Goal: Information Seeking & Learning: Find specific fact

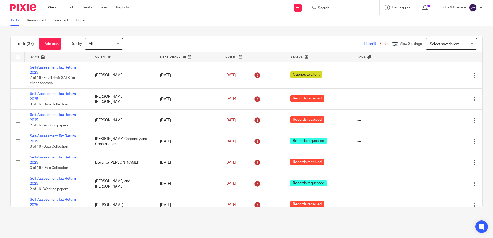
click at [338, 10] on input "Search" at bounding box center [340, 8] width 46 height 5
click at [336, 10] on input "Search" at bounding box center [340, 8] width 46 height 5
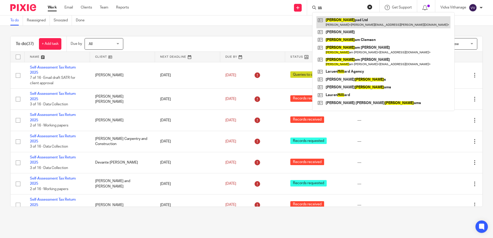
type input "lilli"
click at [351, 19] on link at bounding box center [383, 22] width 134 height 12
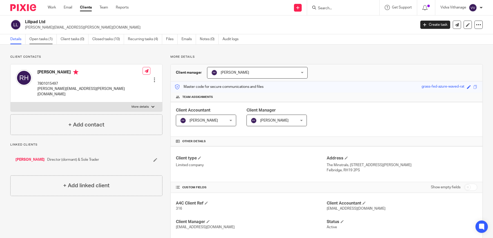
click at [51, 36] on link "Open tasks (1)" at bounding box center [42, 39] width 27 height 10
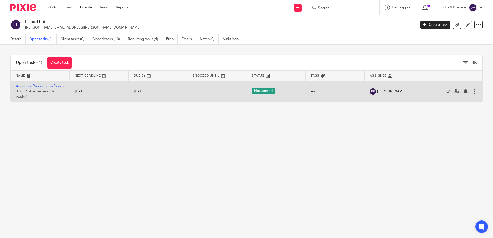
click at [39, 86] on link "Accounts Production - Pasan" at bounding box center [40, 87] width 48 height 4
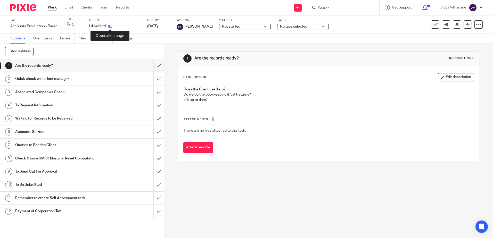
click at [110, 27] on icon at bounding box center [110, 26] width 4 height 4
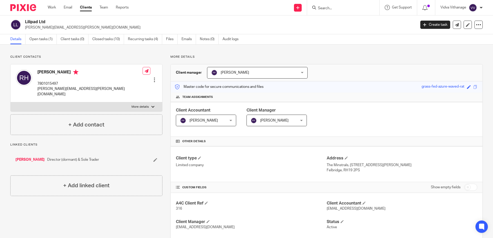
click at [359, 5] on form at bounding box center [344, 7] width 55 height 6
click at [334, 7] on input "Search" at bounding box center [340, 8] width 46 height 5
type input "d"
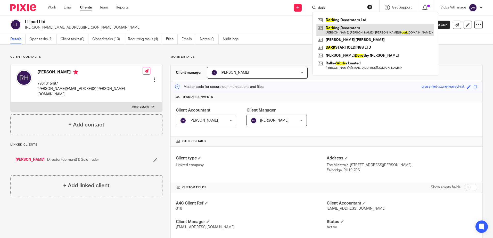
type input "dork"
click at [356, 31] on link at bounding box center [375, 30] width 118 height 12
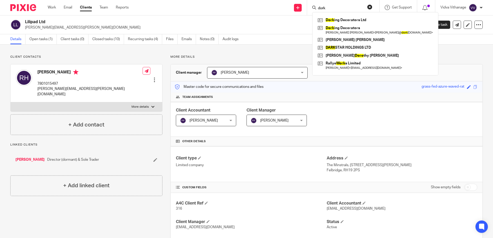
click at [327, 8] on input "dork" at bounding box center [340, 8] width 46 height 5
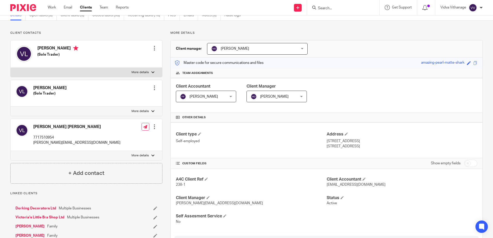
scroll to position [26, 0]
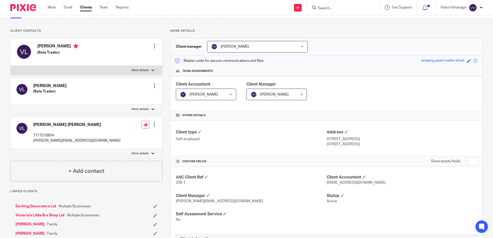
click at [45, 204] on link "Dorking Decorators Ltd" at bounding box center [35, 206] width 41 height 5
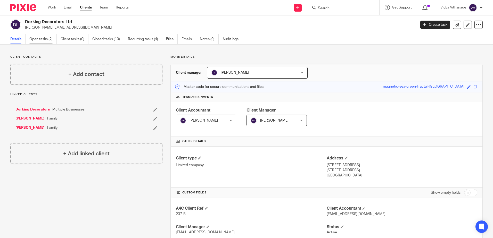
click at [49, 39] on link "Open tasks (2)" at bounding box center [42, 39] width 27 height 10
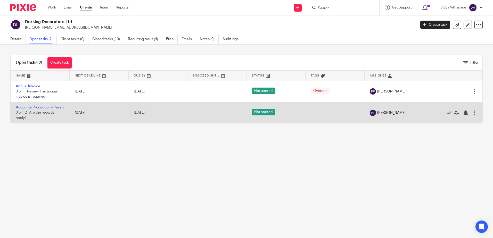
click at [45, 108] on link "Accounts Production - Pasan" at bounding box center [40, 108] width 48 height 4
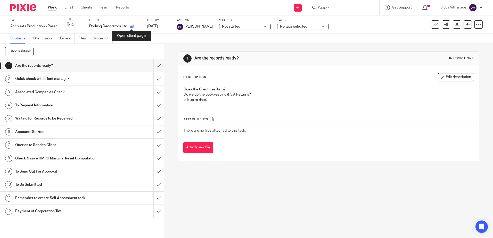
click at [131, 26] on icon at bounding box center [132, 26] width 4 height 4
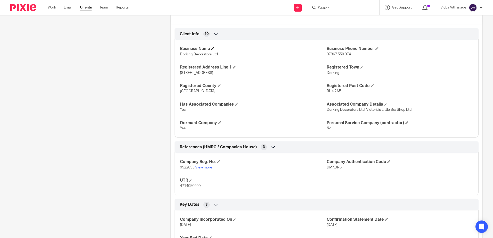
scroll to position [237, 0]
click at [208, 170] on p "9522653 View more" at bounding box center [253, 167] width 146 height 5
click at [206, 168] on link "View more" at bounding box center [203, 167] width 17 height 4
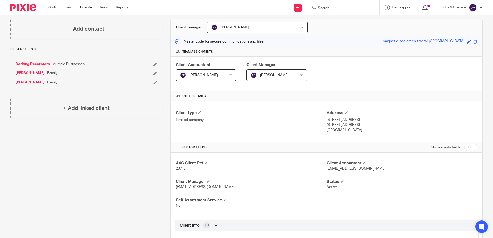
scroll to position [0, 0]
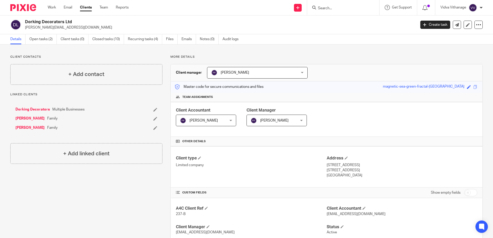
click at [349, 6] on input "Search" at bounding box center [340, 8] width 46 height 5
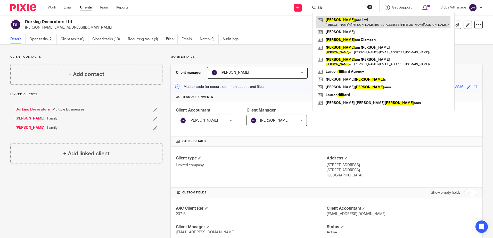
type input "lilli"
click at [352, 24] on link at bounding box center [383, 22] width 134 height 12
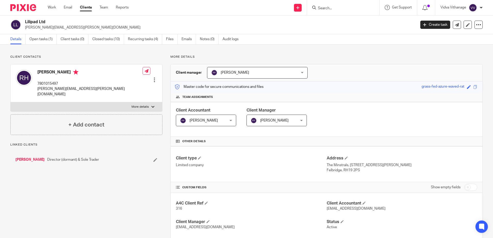
scroll to position [49, 0]
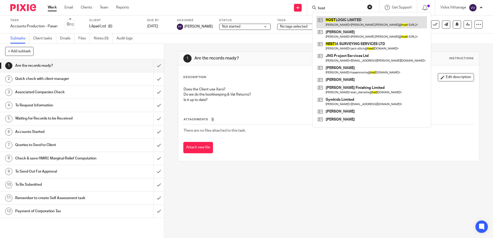
type input "host"
click at [346, 22] on link at bounding box center [371, 22] width 111 height 12
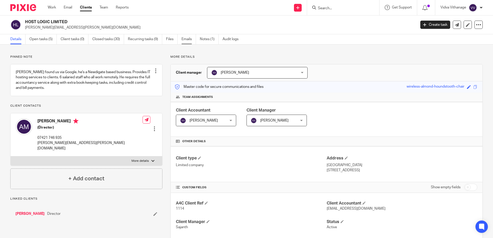
click at [190, 39] on link "Emails" at bounding box center [188, 39] width 14 height 10
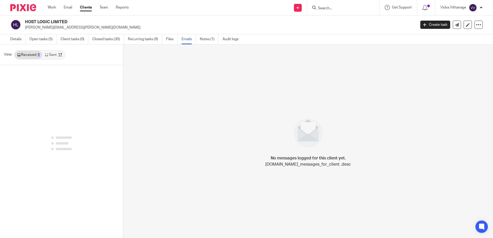
click at [60, 55] on div "17" at bounding box center [60, 55] width 4 height 4
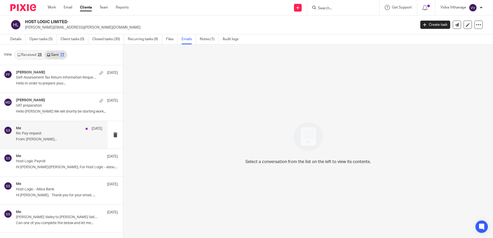
click at [43, 142] on div "Me [DATE] Re: Pay request From: [PERSON_NAME]..." at bounding box center [59, 134] width 86 height 17
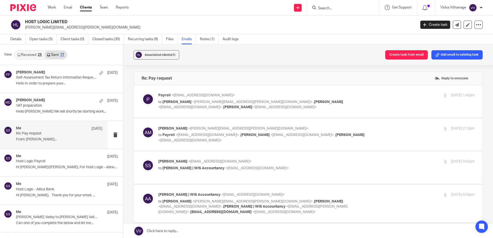
click at [248, 118] on label at bounding box center [308, 134] width 348 height 33
click at [141, 126] on input "checkbox" at bounding box center [141, 126] width 0 height 0
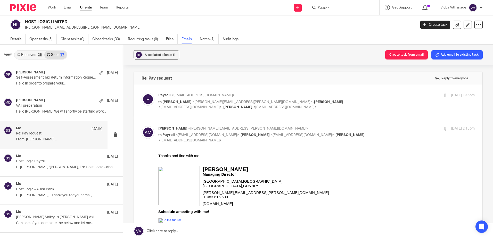
click at [141, 126] on input "checkbox" at bounding box center [141, 126] width 0 height 0
checkbox input "false"
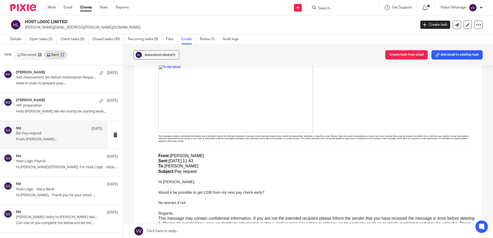
scroll to position [821, 0]
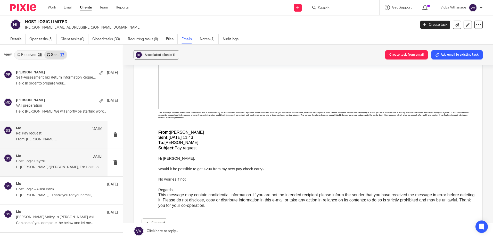
click at [41, 165] on div "Me [DATE] Host Logic Payroll Hi [PERSON_NAME]/[PERSON_NAME], For Host Logic - a…" at bounding box center [59, 162] width 86 height 17
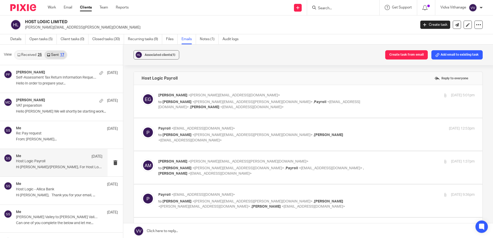
scroll to position [0, 0]
click at [34, 183] on div "Me [DATE]" at bounding box center [59, 184] width 86 height 5
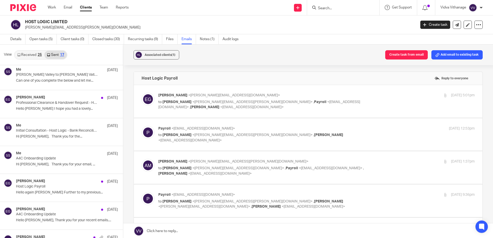
scroll to position [144, 0]
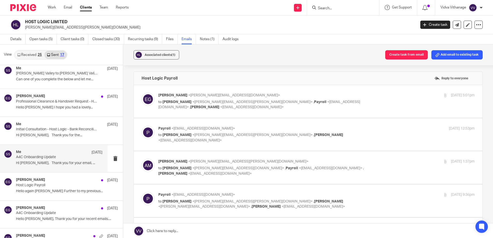
click at [48, 164] on p "Hi [PERSON_NAME], Thank you for your email, ..." at bounding box center [59, 163] width 86 height 4
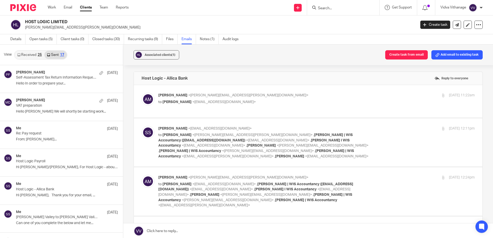
scroll to position [0, 0]
